Goal: Navigation & Orientation: Find specific page/section

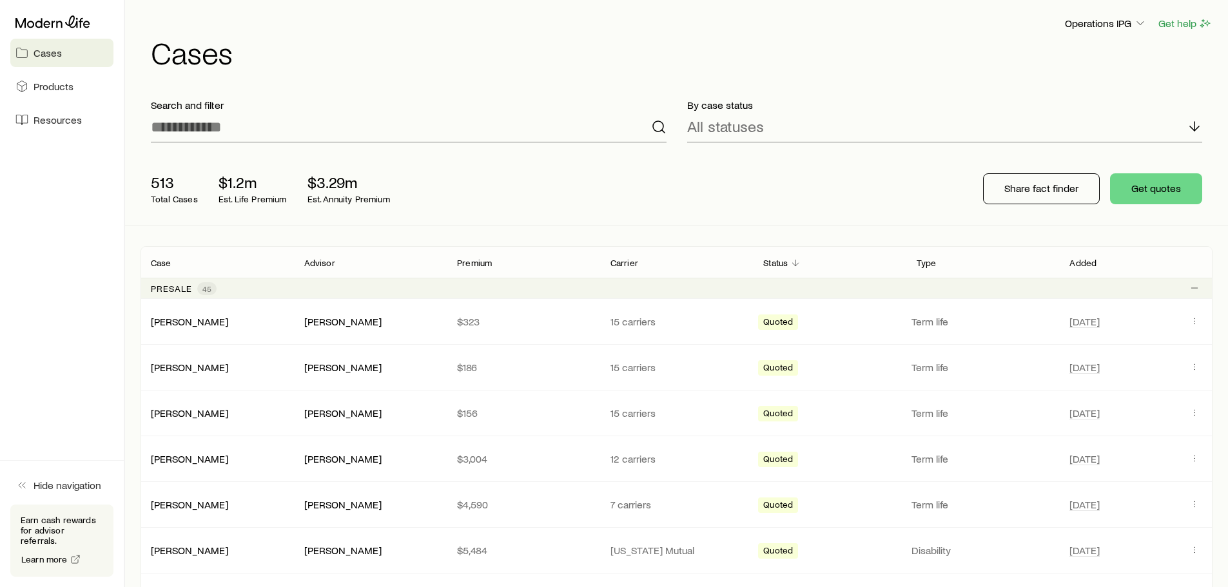
click at [321, 261] on p "Advisor" at bounding box center [319, 263] width 31 height 10
click at [322, 265] on p "Advisor" at bounding box center [319, 263] width 31 height 10
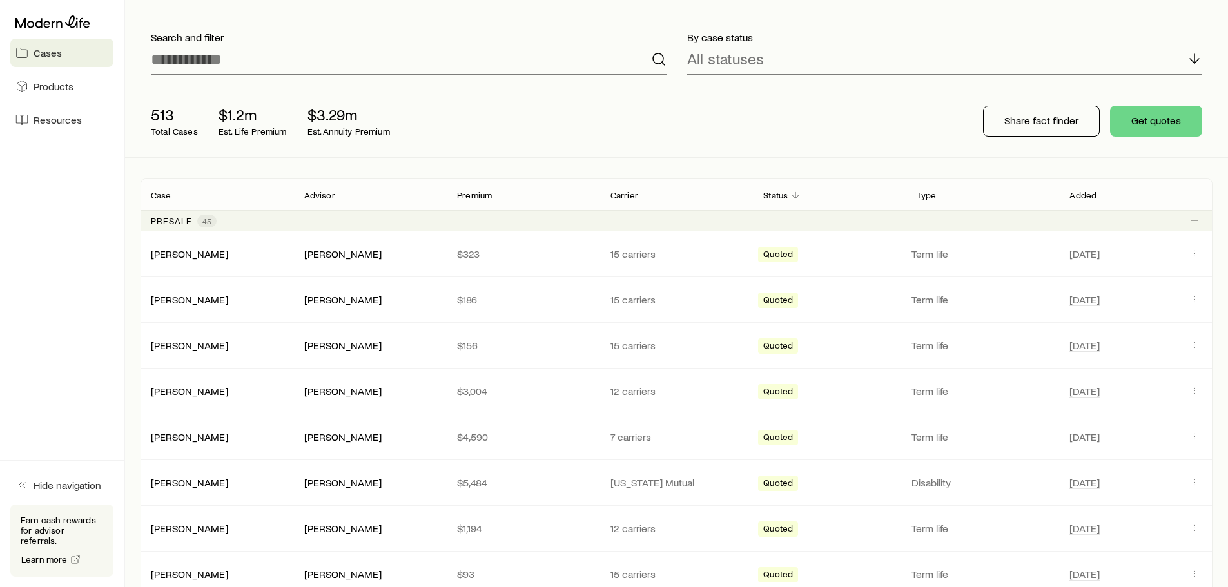
scroll to position [193, 0]
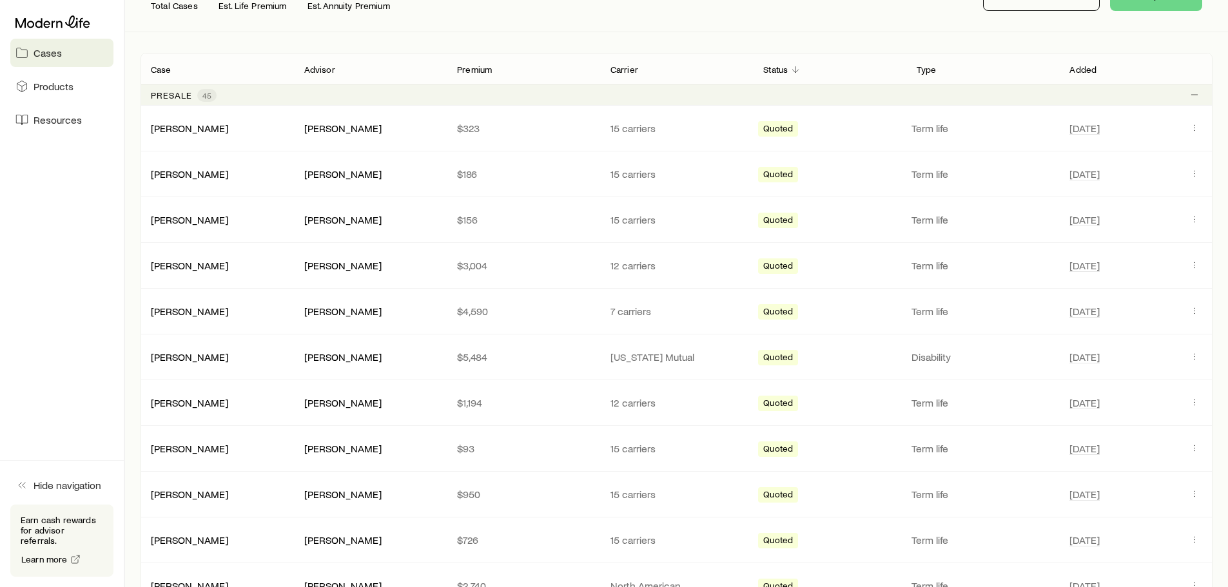
click at [316, 71] on p "Advisor" at bounding box center [319, 69] width 31 height 10
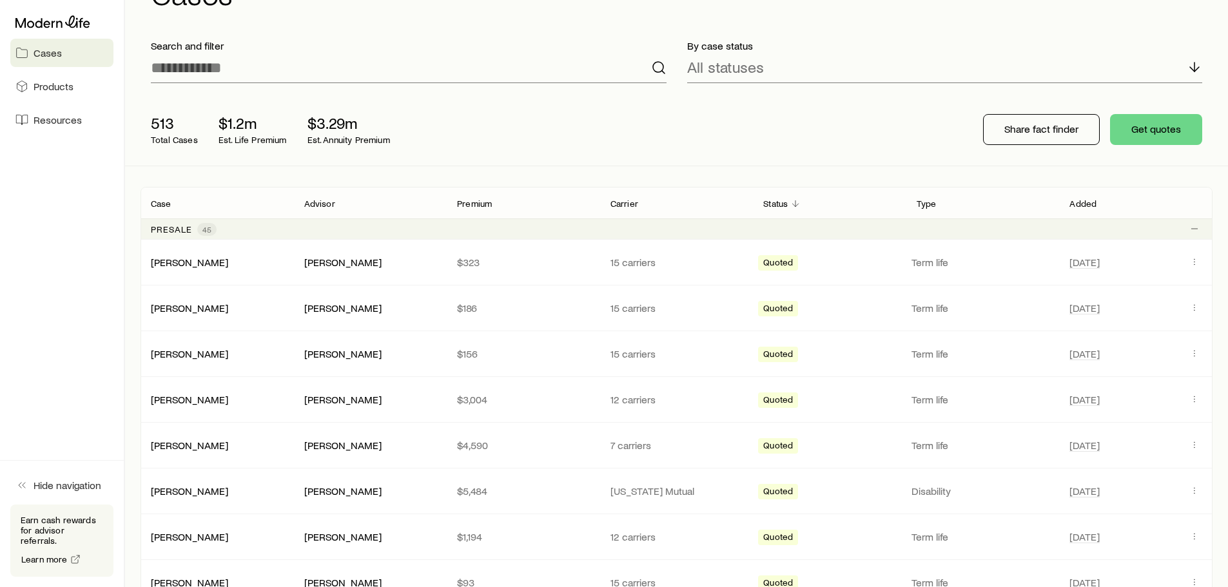
scroll to position [0, 0]
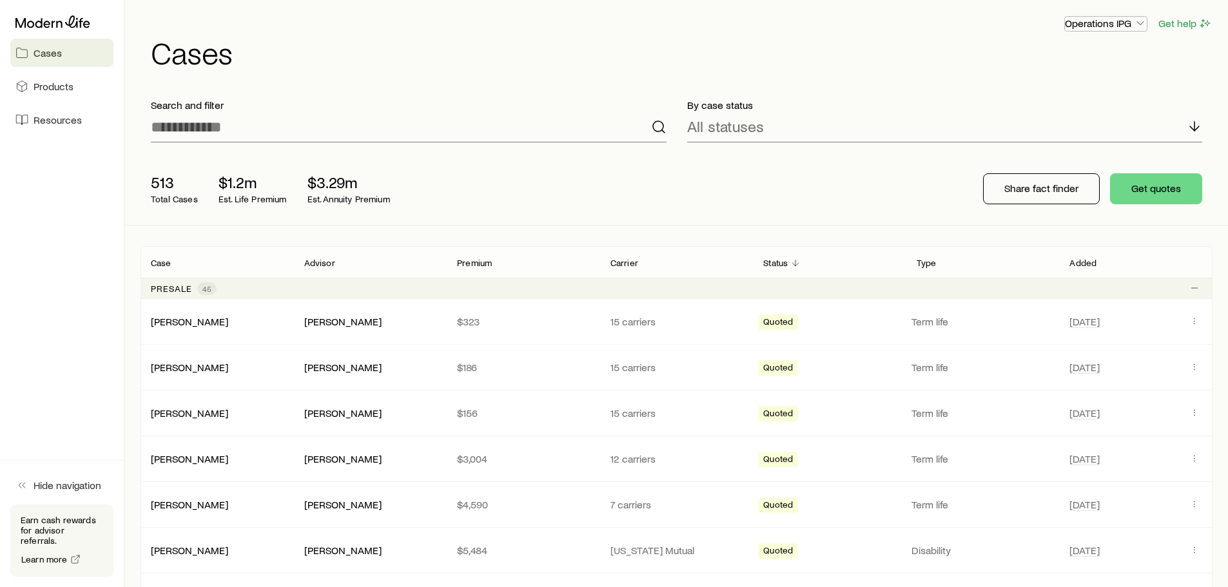
click at [1102, 23] on p "Operations IPG" at bounding box center [1106, 23] width 82 height 13
click at [43, 83] on span "Products" at bounding box center [54, 86] width 40 height 13
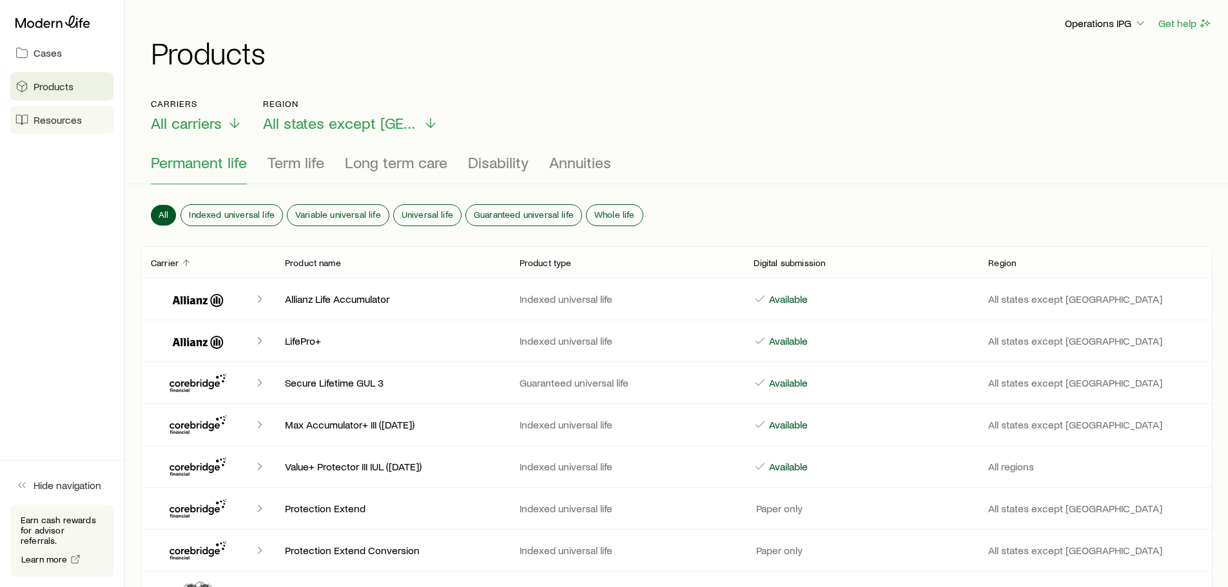
click at [50, 115] on span "Resources" at bounding box center [58, 119] width 48 height 13
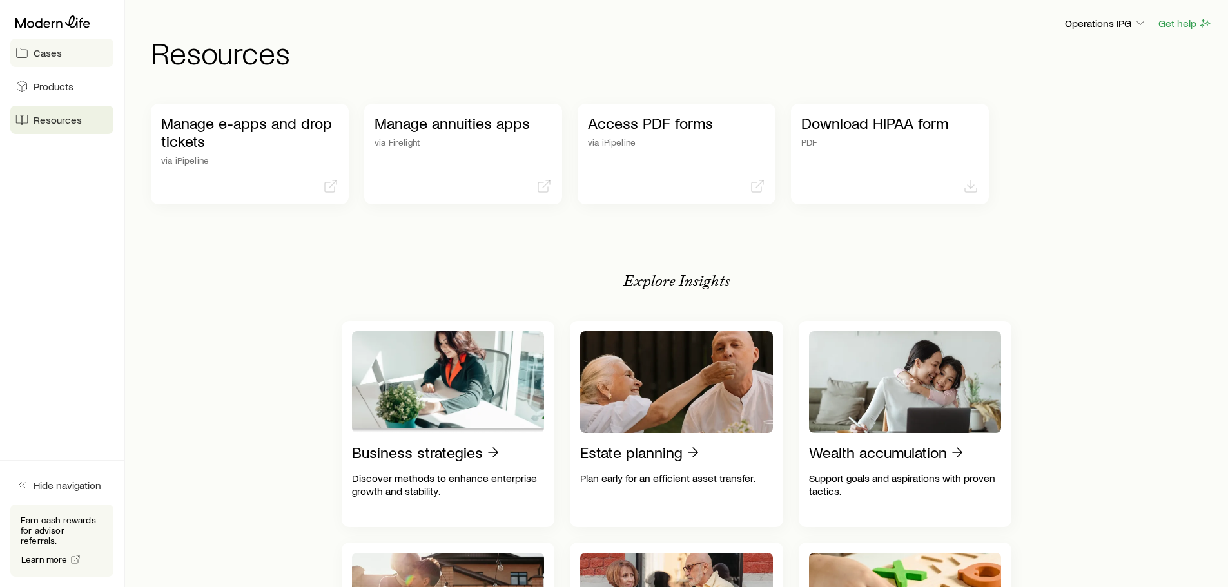
click at [63, 51] on link "Cases" at bounding box center [61, 53] width 103 height 28
